Goal: Information Seeking & Learning: Learn about a topic

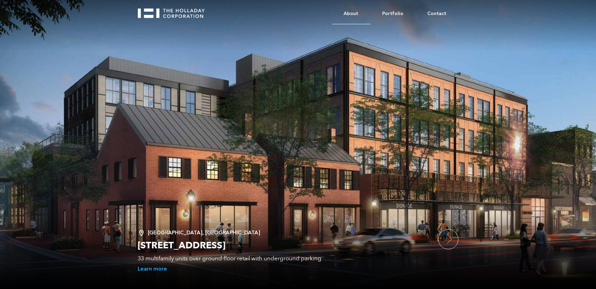
click at [355, 13] on link "About" at bounding box center [351, 13] width 39 height 21
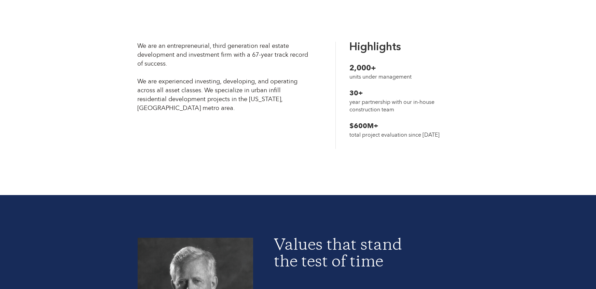
scroll to position [259, 0]
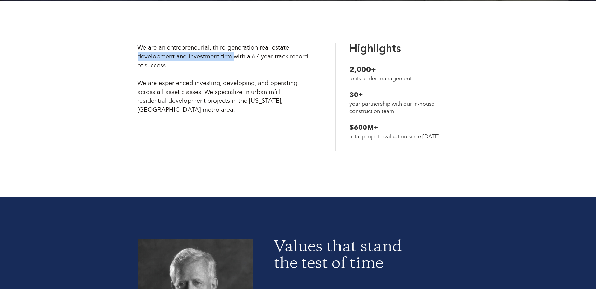
drag, startPoint x: 134, startPoint y: 57, endPoint x: 233, endPoint y: 57, distance: 99.4
click at [233, 57] on div "We are an entrepreneurial, third generation real estate development and investm…" at bounding box center [229, 78] width 191 height 71
